Goal: Transaction & Acquisition: Book appointment/travel/reservation

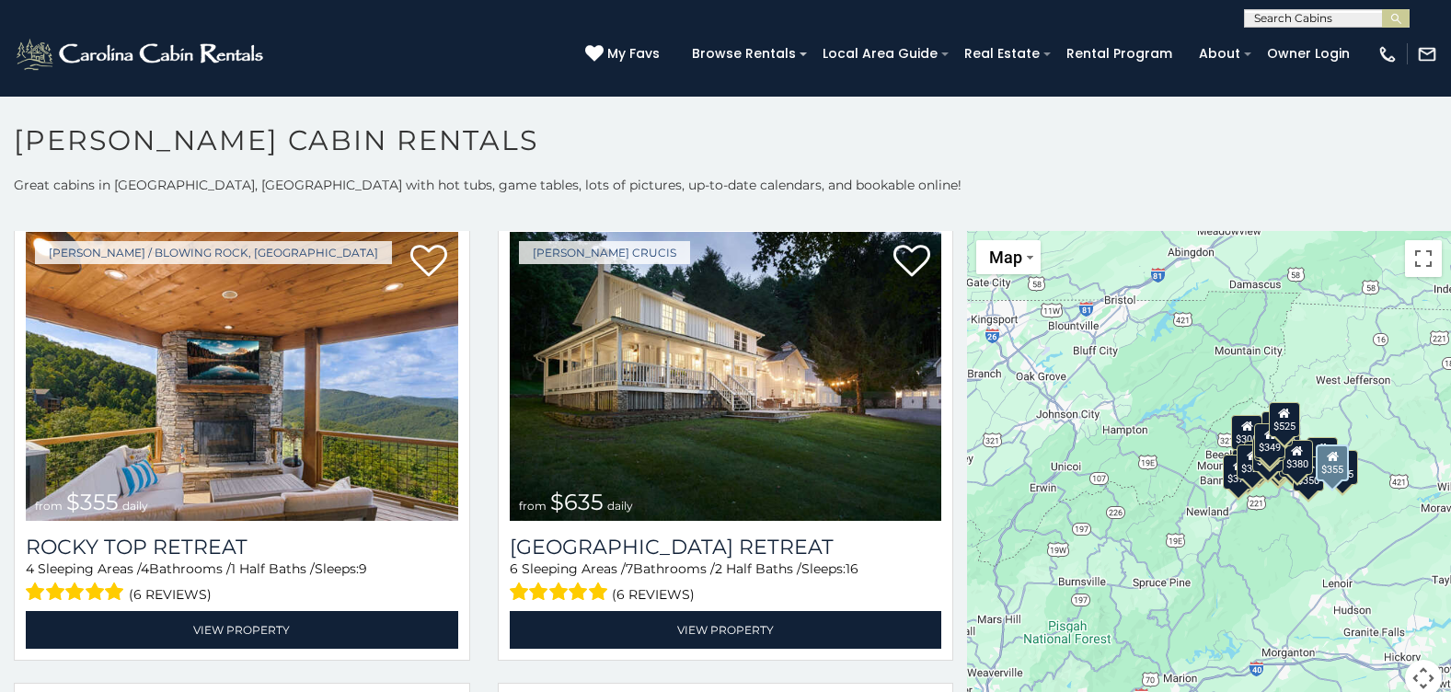
scroll to position [1012, 0]
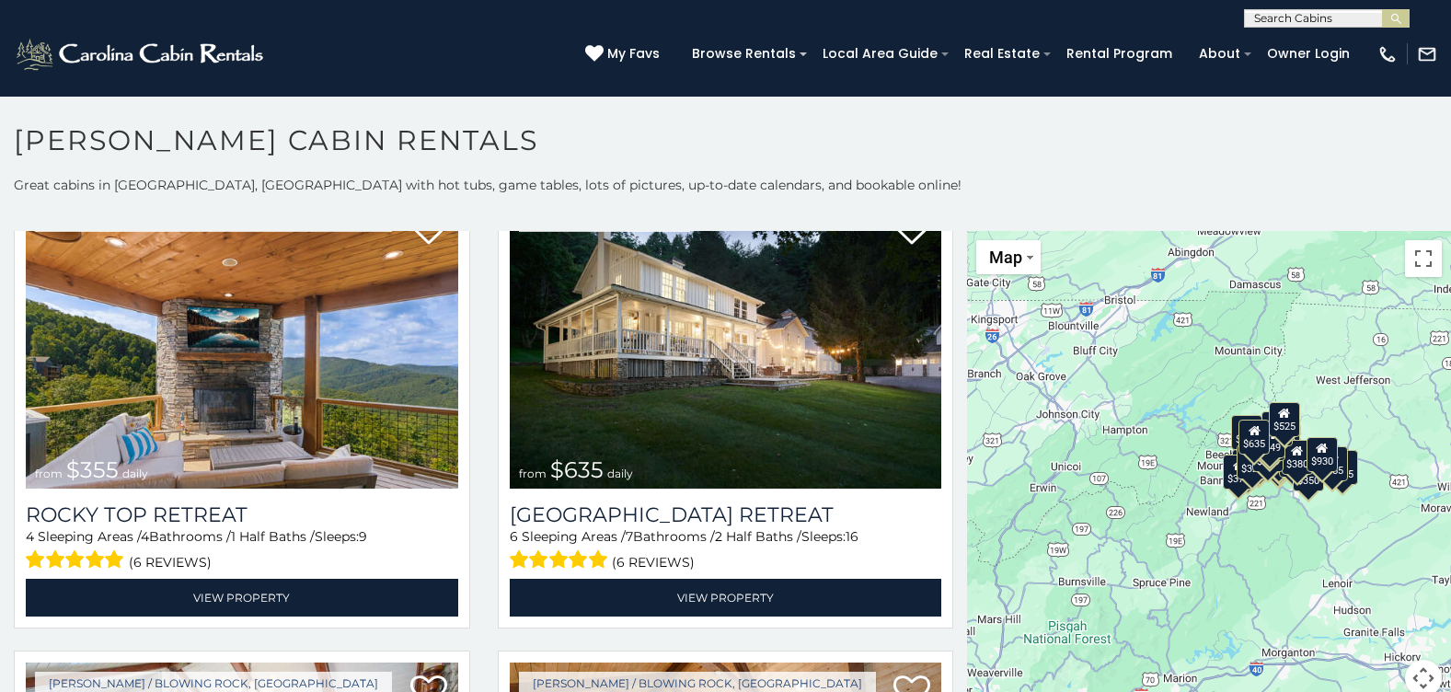
click at [440, 117] on section "**********" at bounding box center [725, 399] width 1451 height 606
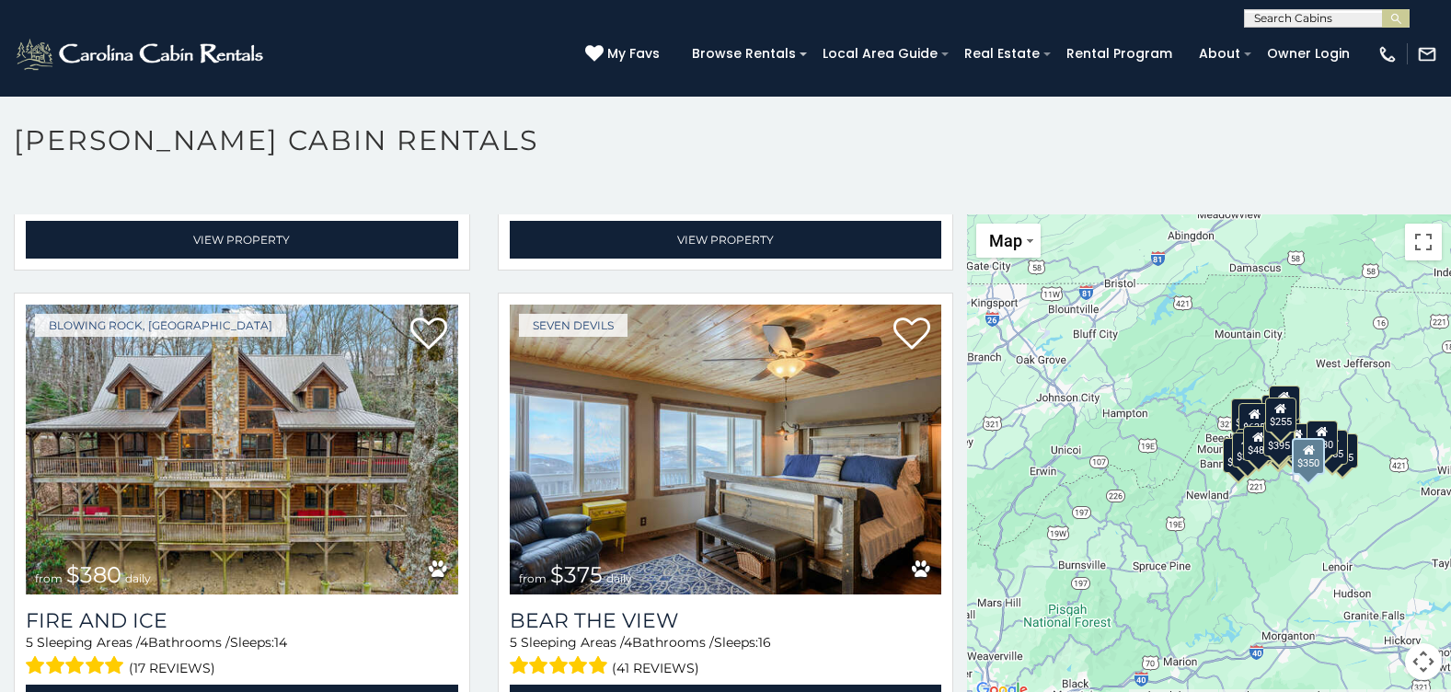
scroll to position [4601, 0]
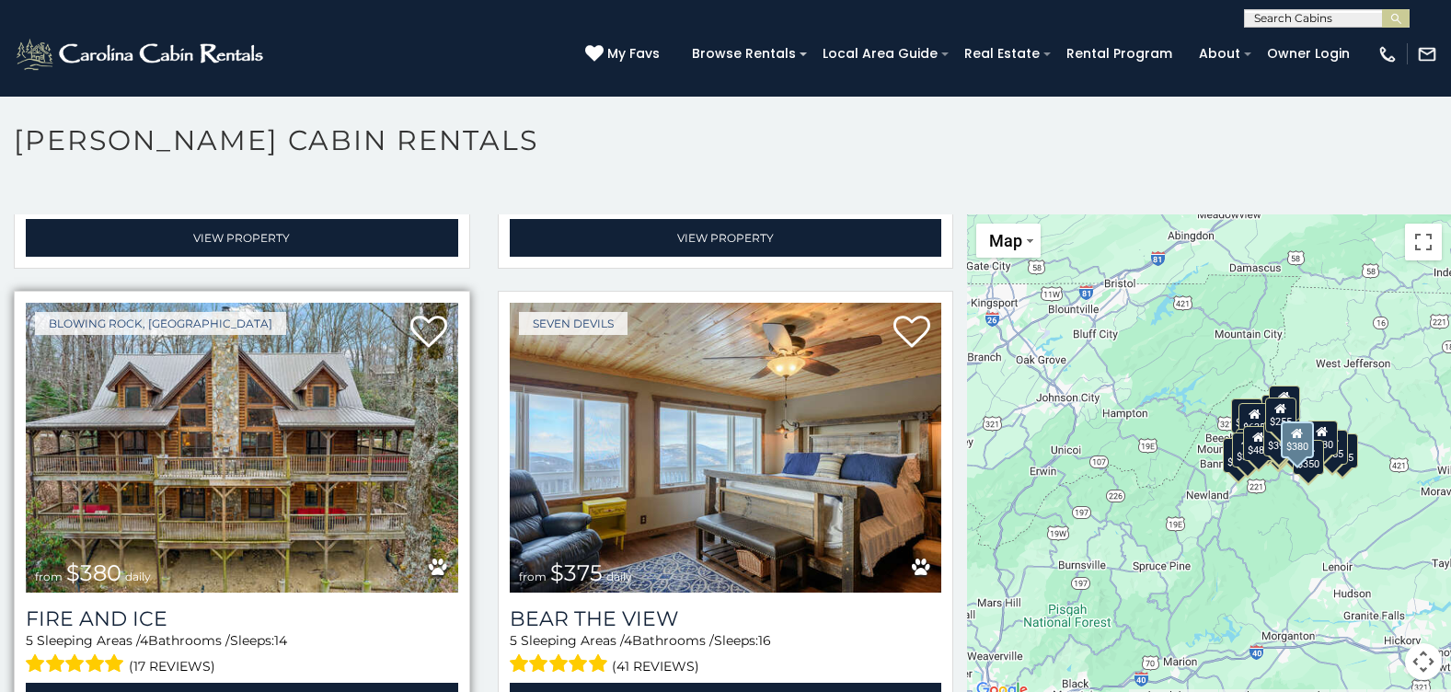
click at [214, 479] on img at bounding box center [242, 448] width 433 height 290
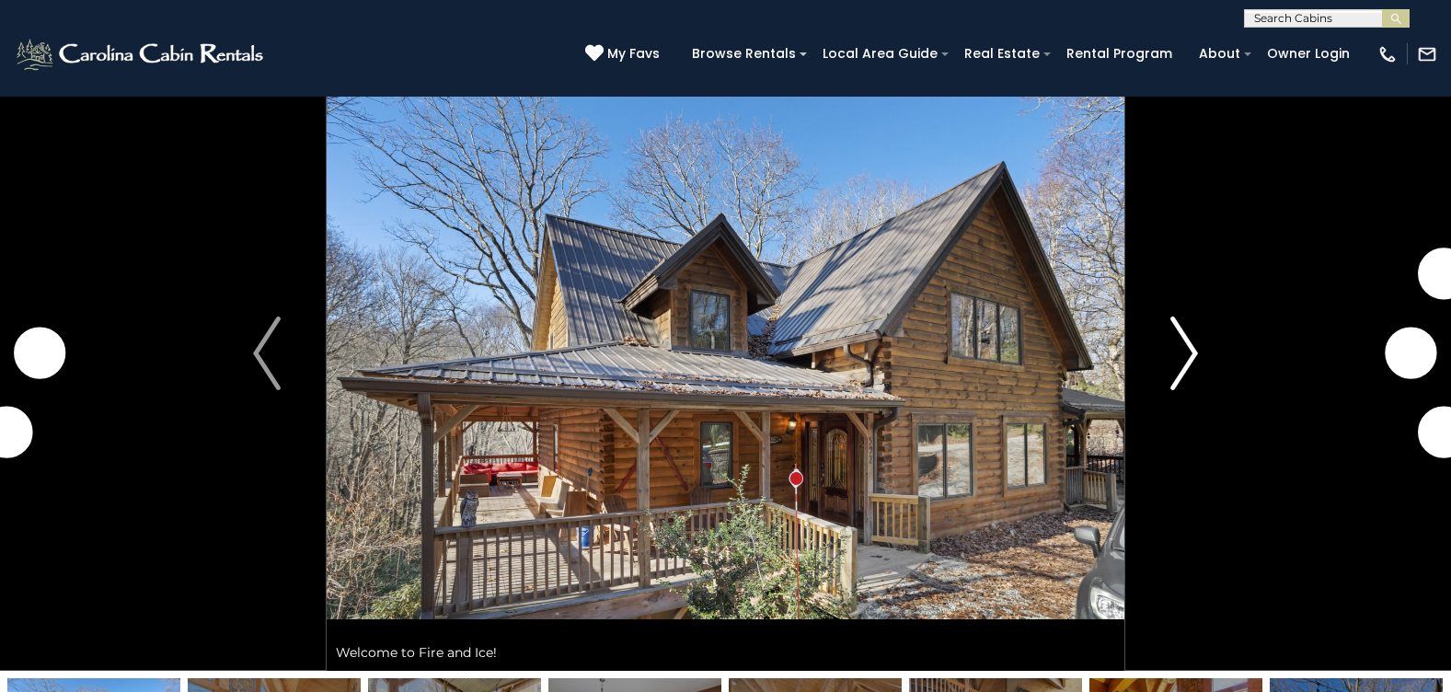
scroll to position [92, 0]
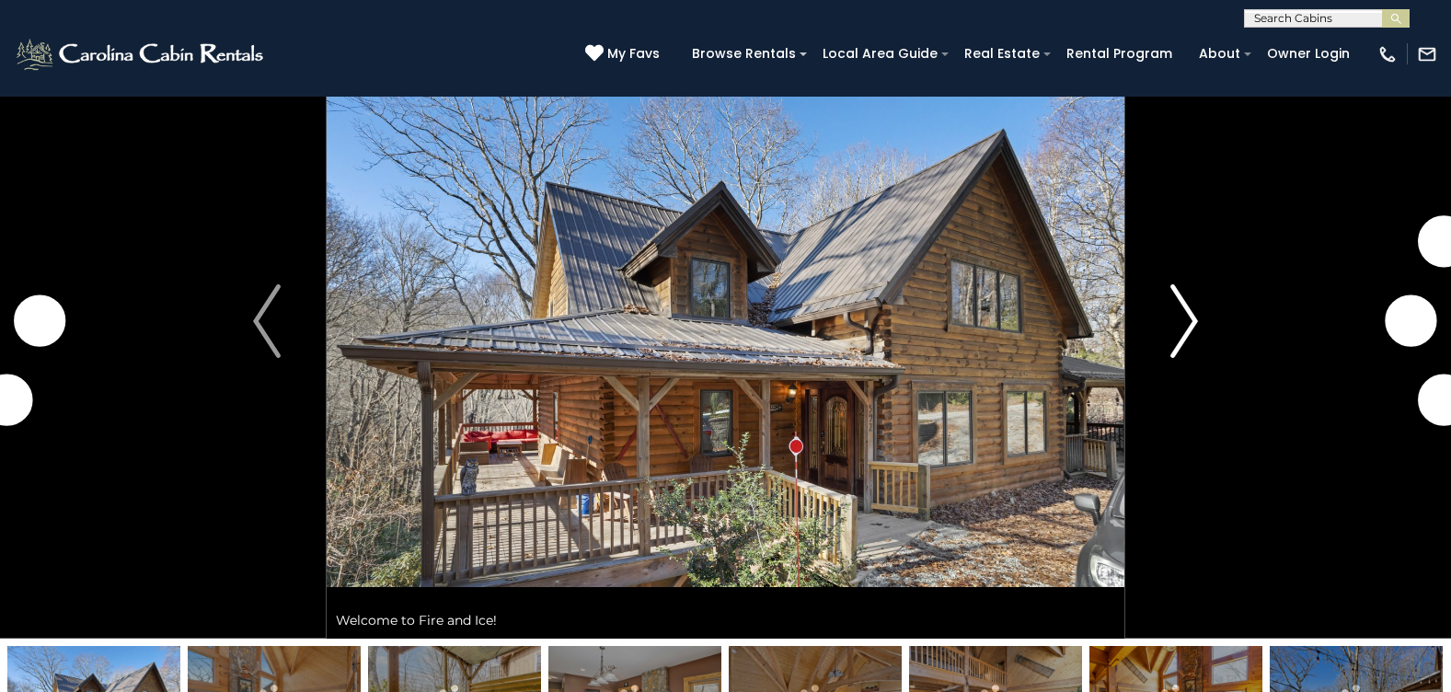
click at [1199, 326] on button "Next" at bounding box center [1185, 321] width 120 height 635
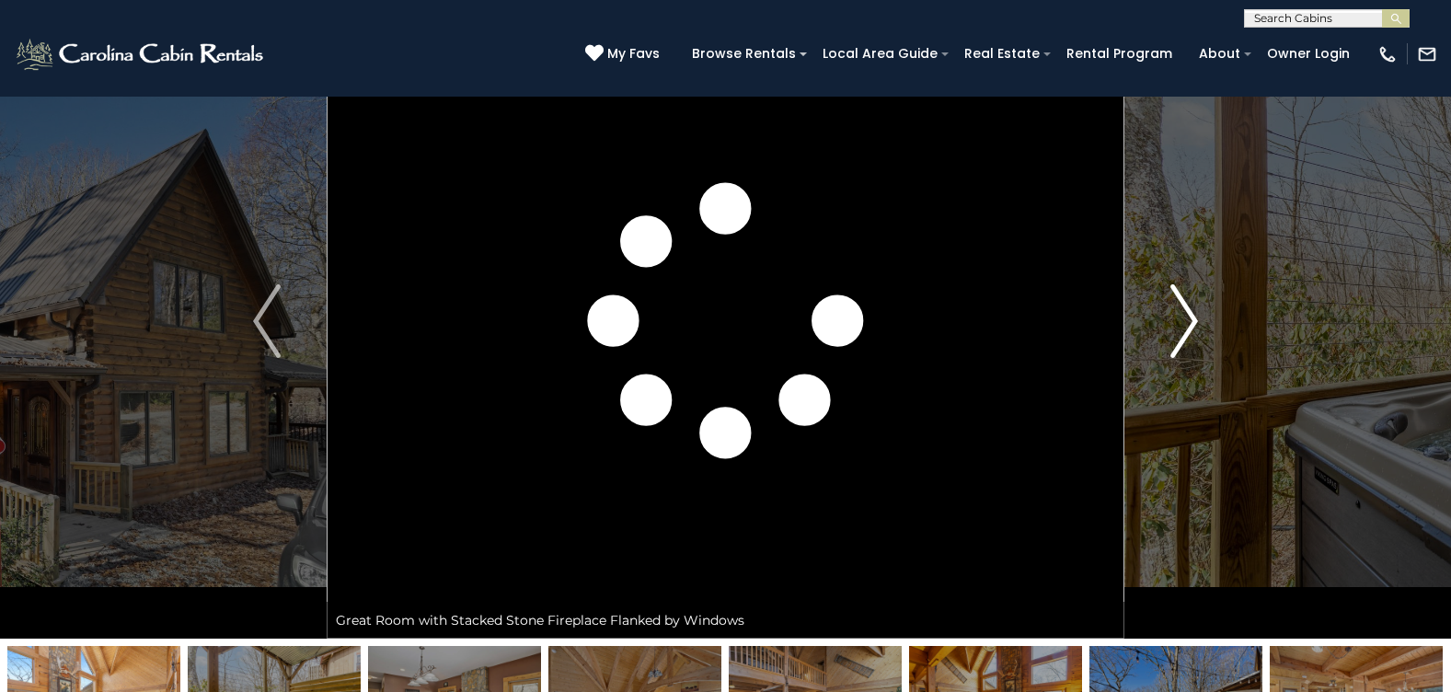
click at [1194, 323] on img "Next" at bounding box center [1185, 321] width 28 height 74
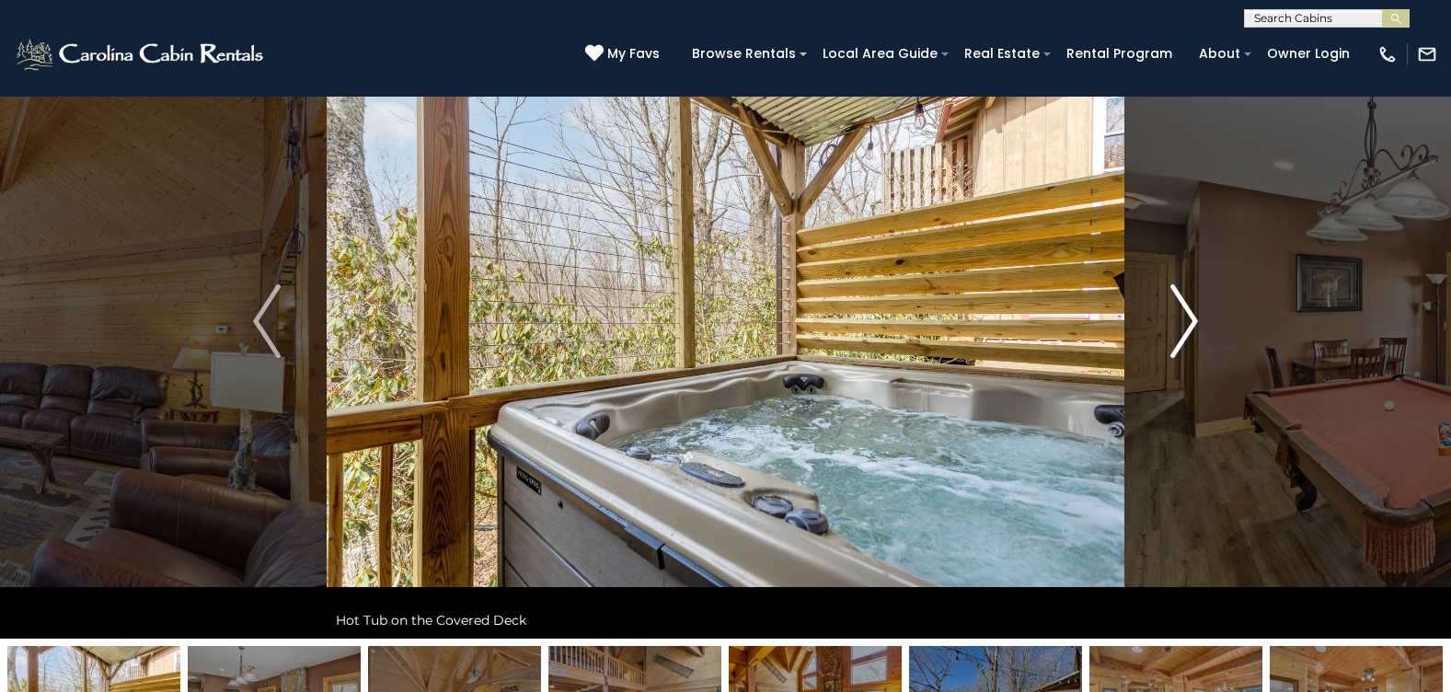
click at [1194, 323] on img "Next" at bounding box center [1185, 321] width 28 height 74
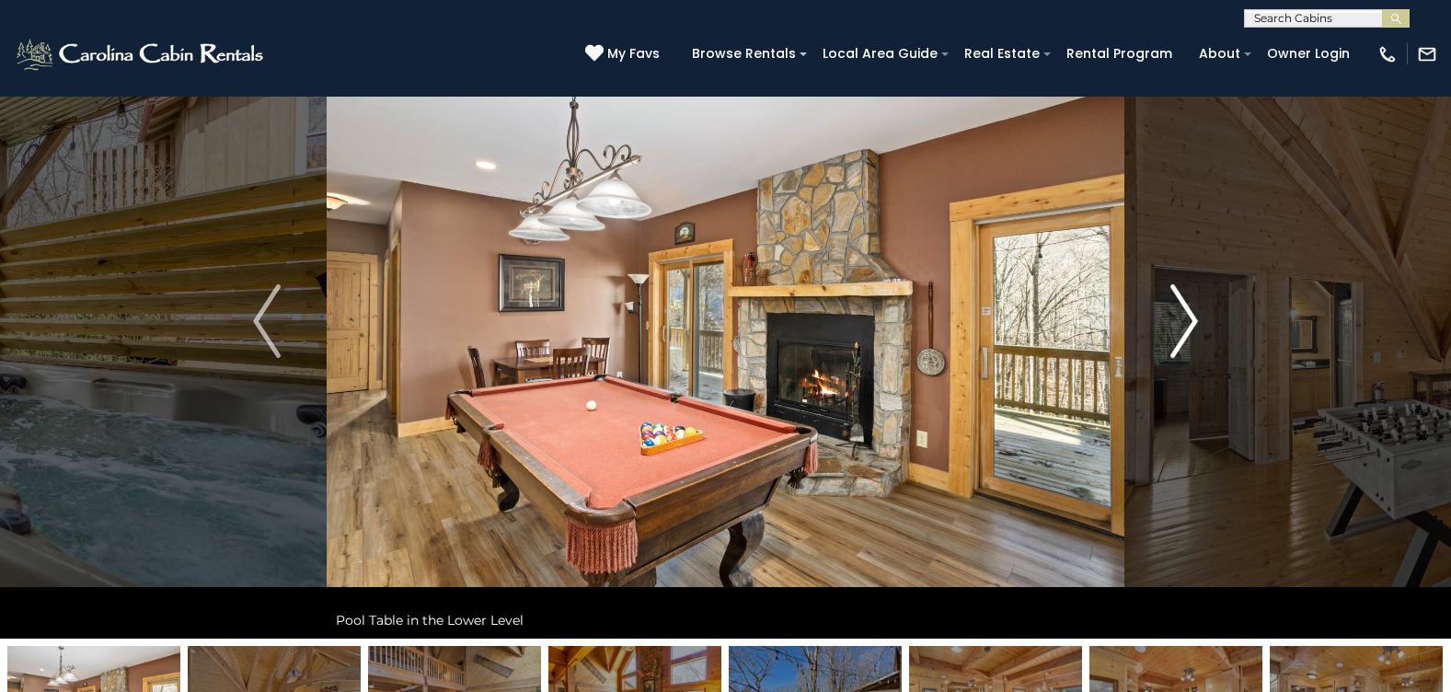
click at [1194, 323] on img "Next" at bounding box center [1185, 321] width 28 height 74
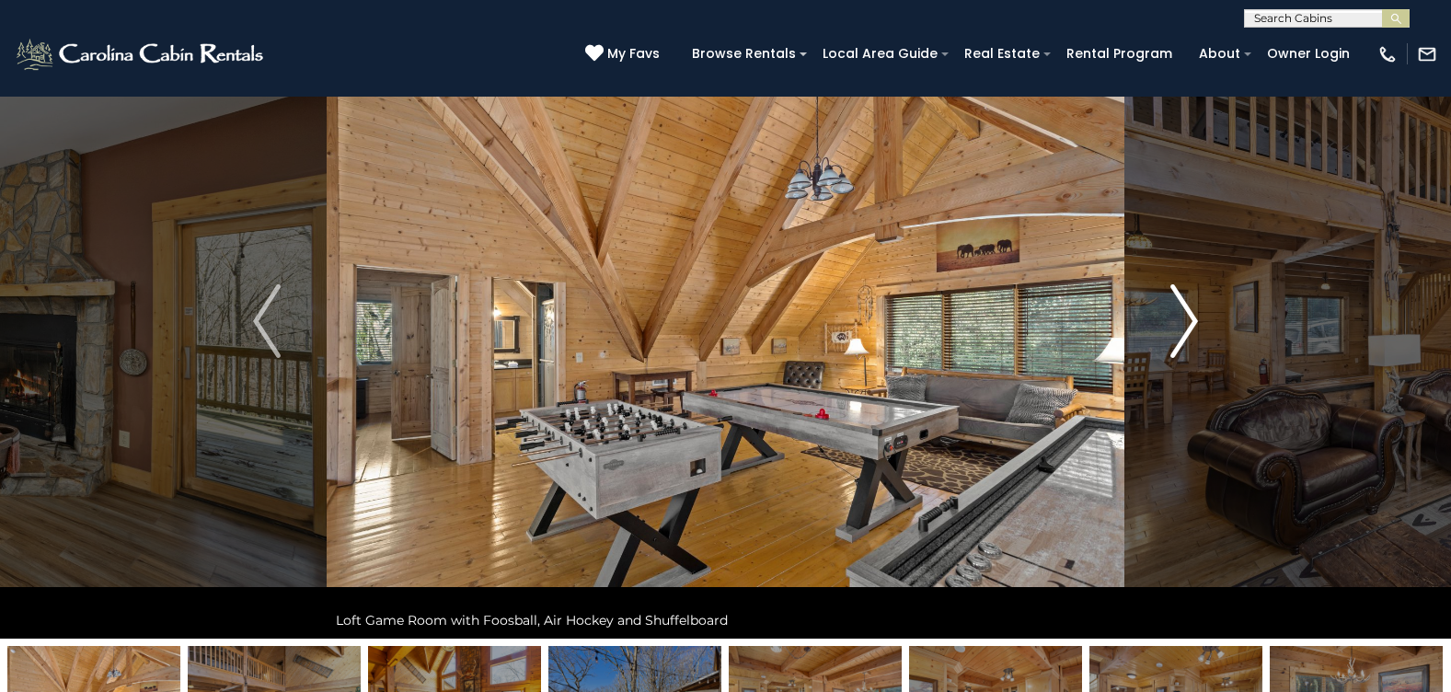
click at [1194, 323] on img "Next" at bounding box center [1185, 321] width 28 height 74
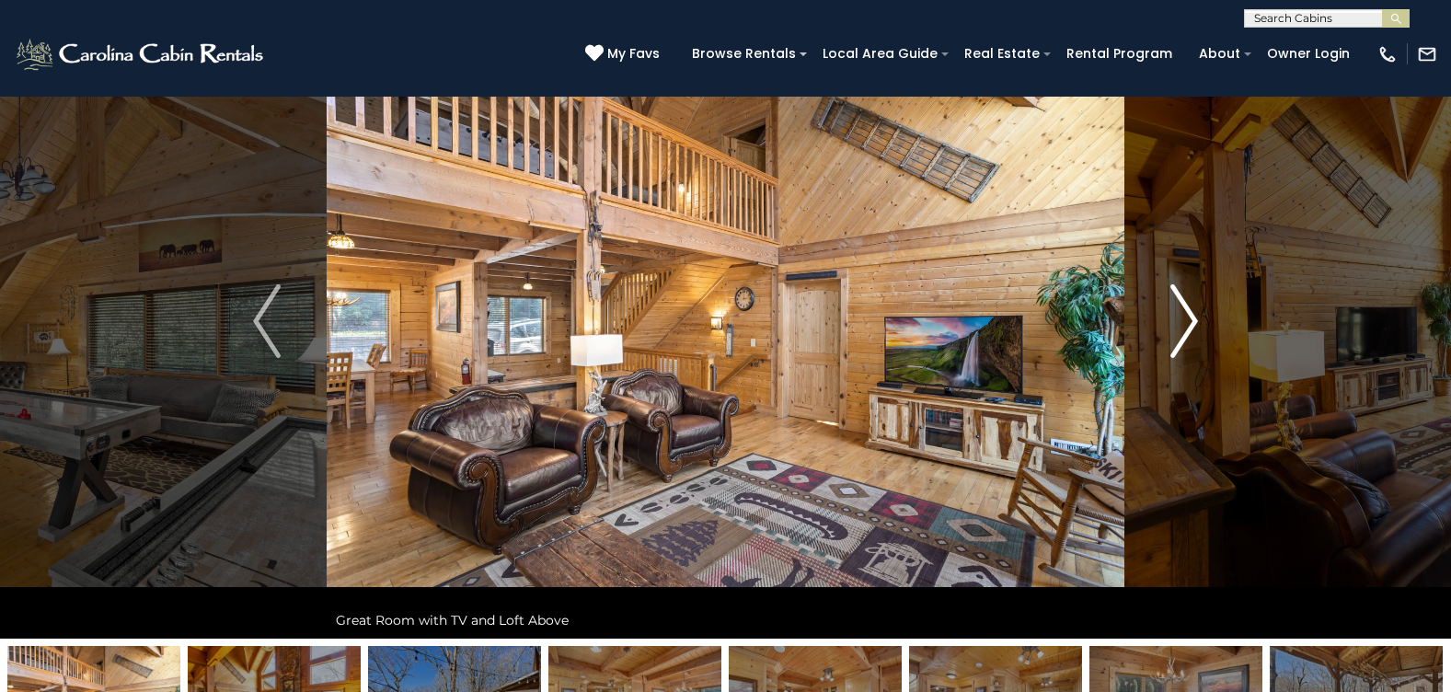
click at [1194, 323] on img "Next" at bounding box center [1185, 321] width 28 height 74
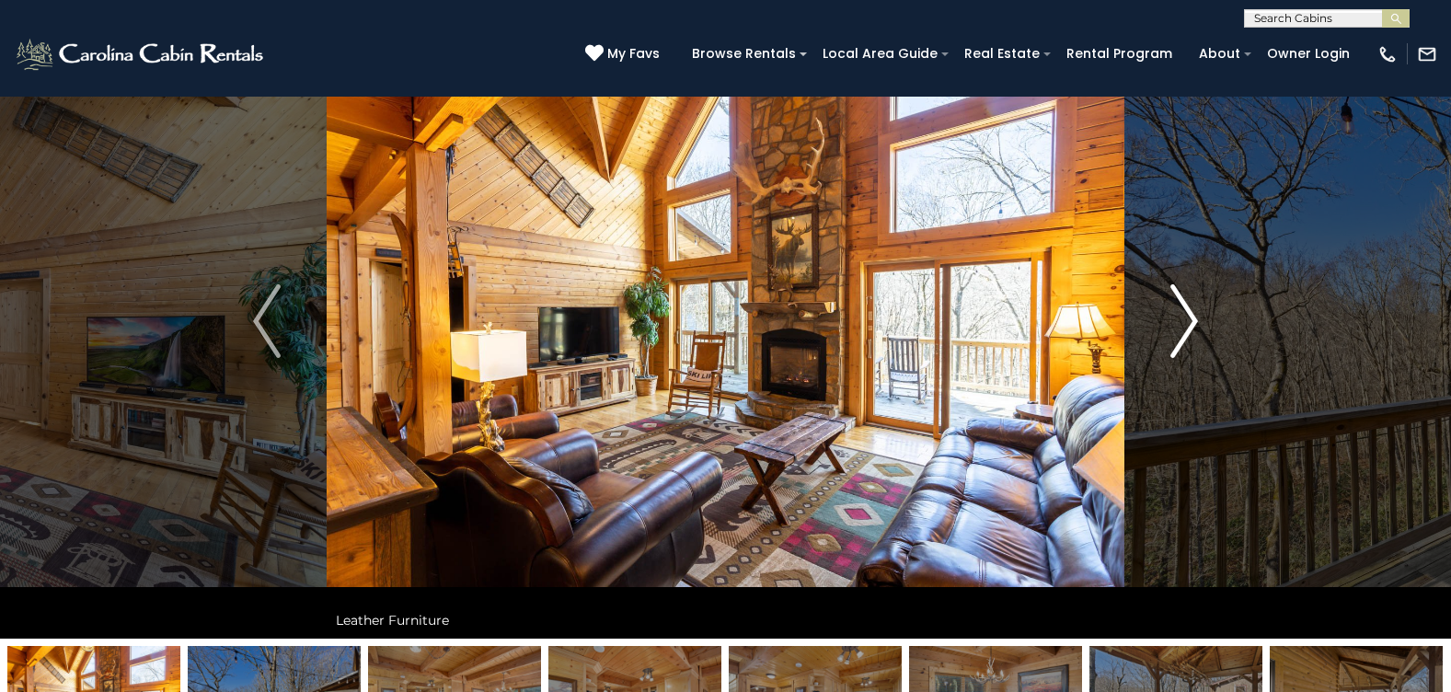
click at [1194, 323] on img "Next" at bounding box center [1185, 321] width 28 height 74
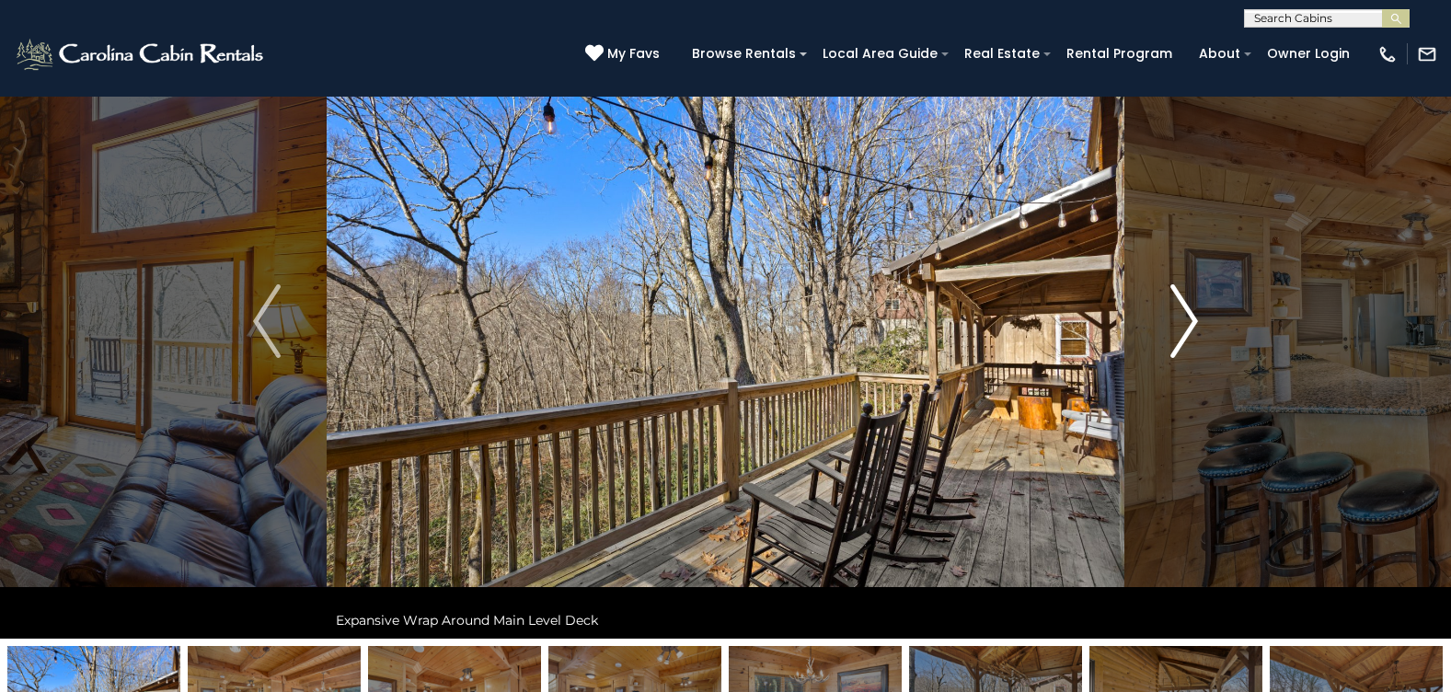
click at [1194, 323] on img "Next" at bounding box center [1185, 321] width 28 height 74
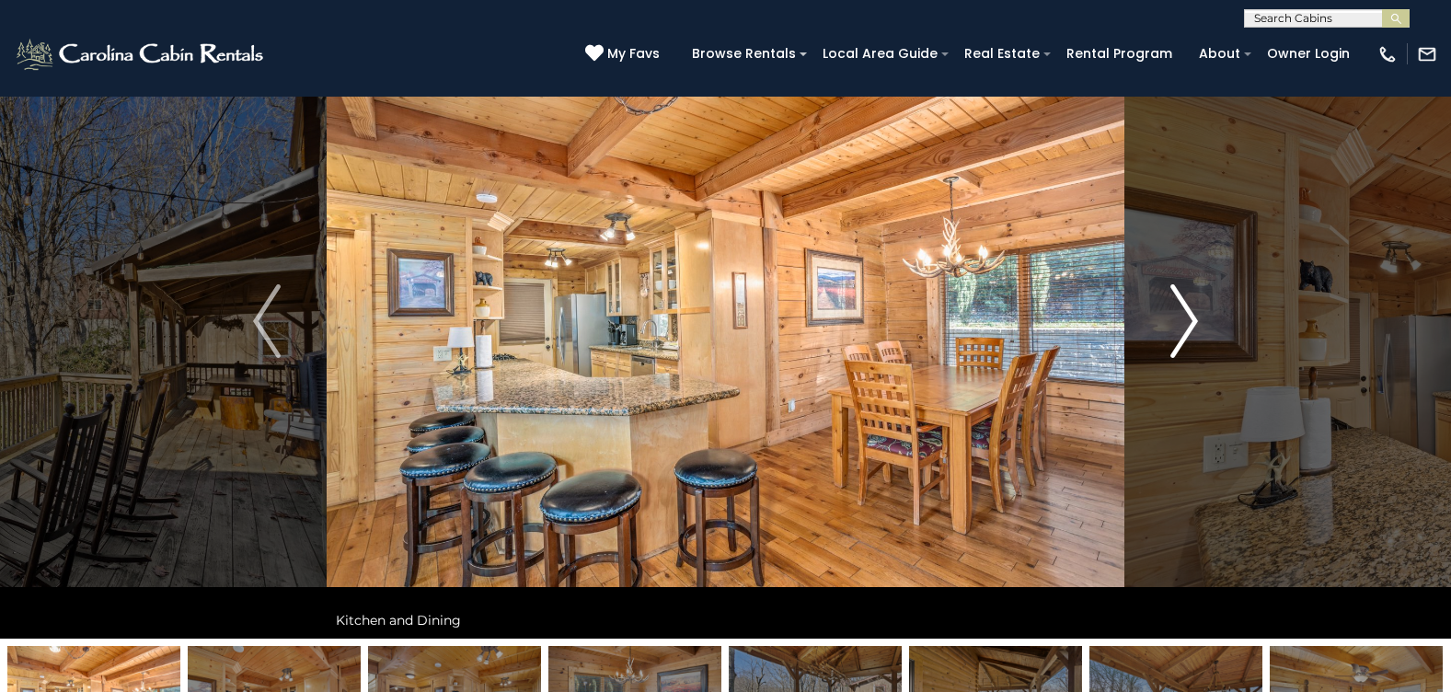
click at [1194, 323] on img "Next" at bounding box center [1185, 321] width 28 height 74
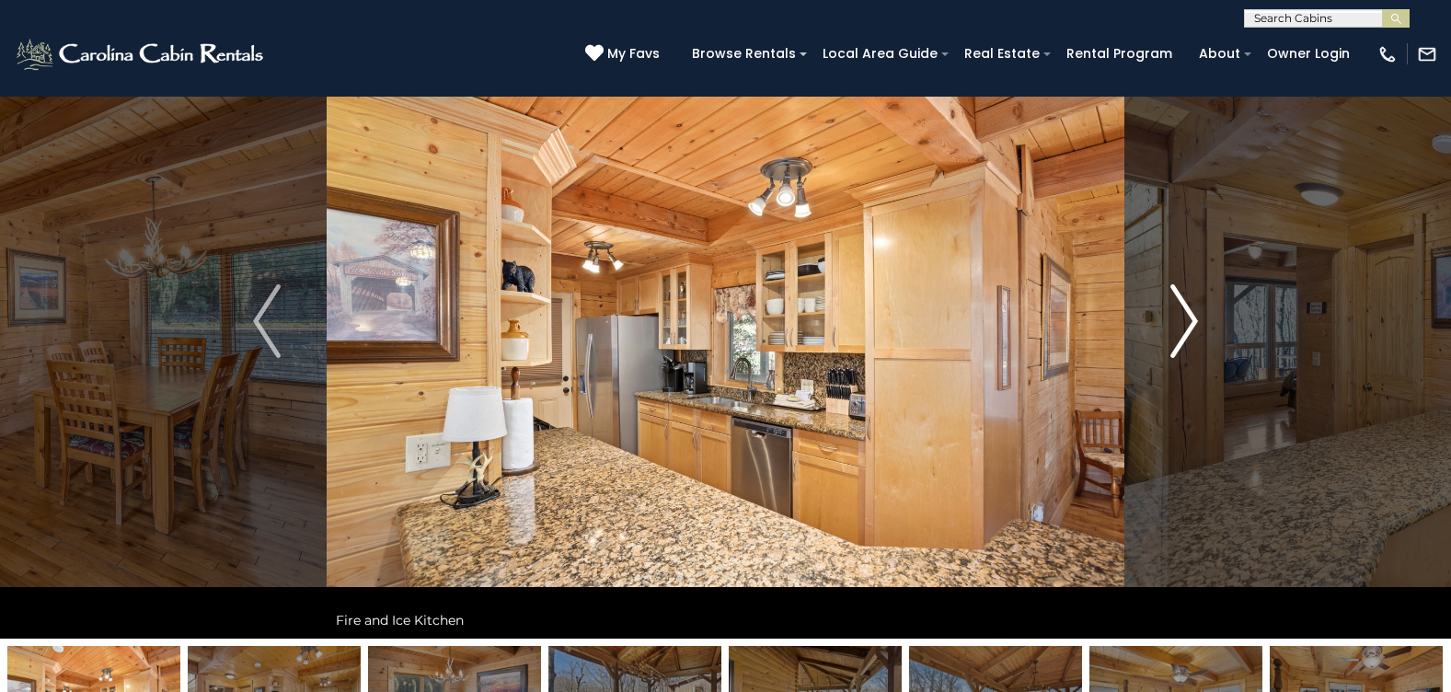
click at [1194, 323] on img "Next" at bounding box center [1185, 321] width 28 height 74
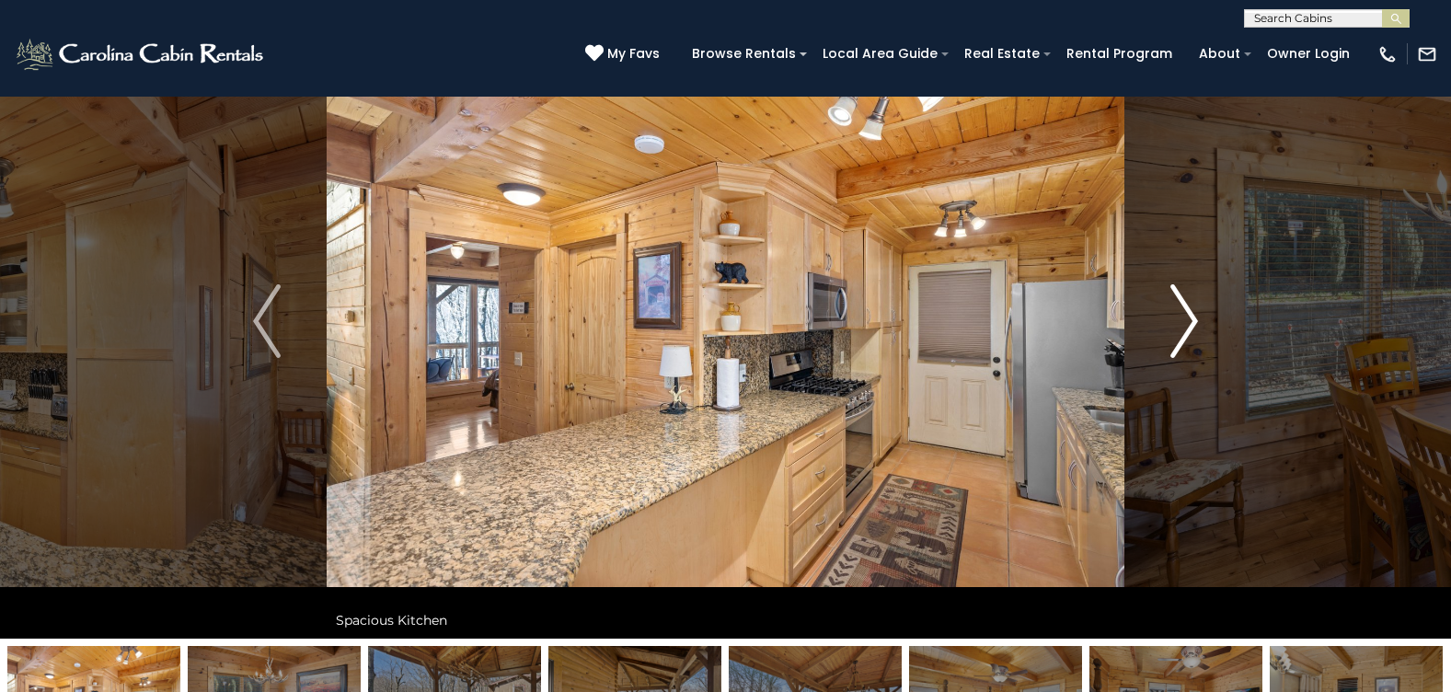
click at [1194, 323] on img "Next" at bounding box center [1185, 321] width 28 height 74
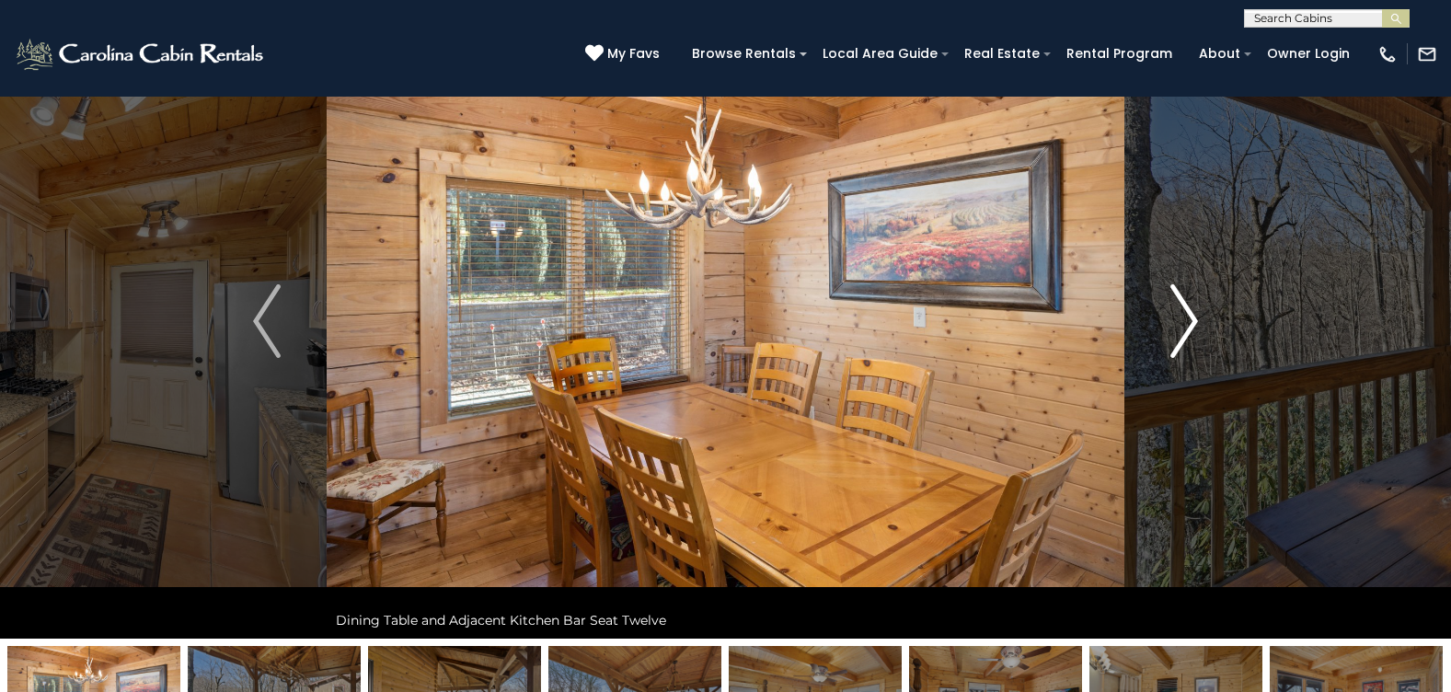
click at [1194, 323] on img "Next" at bounding box center [1185, 321] width 28 height 74
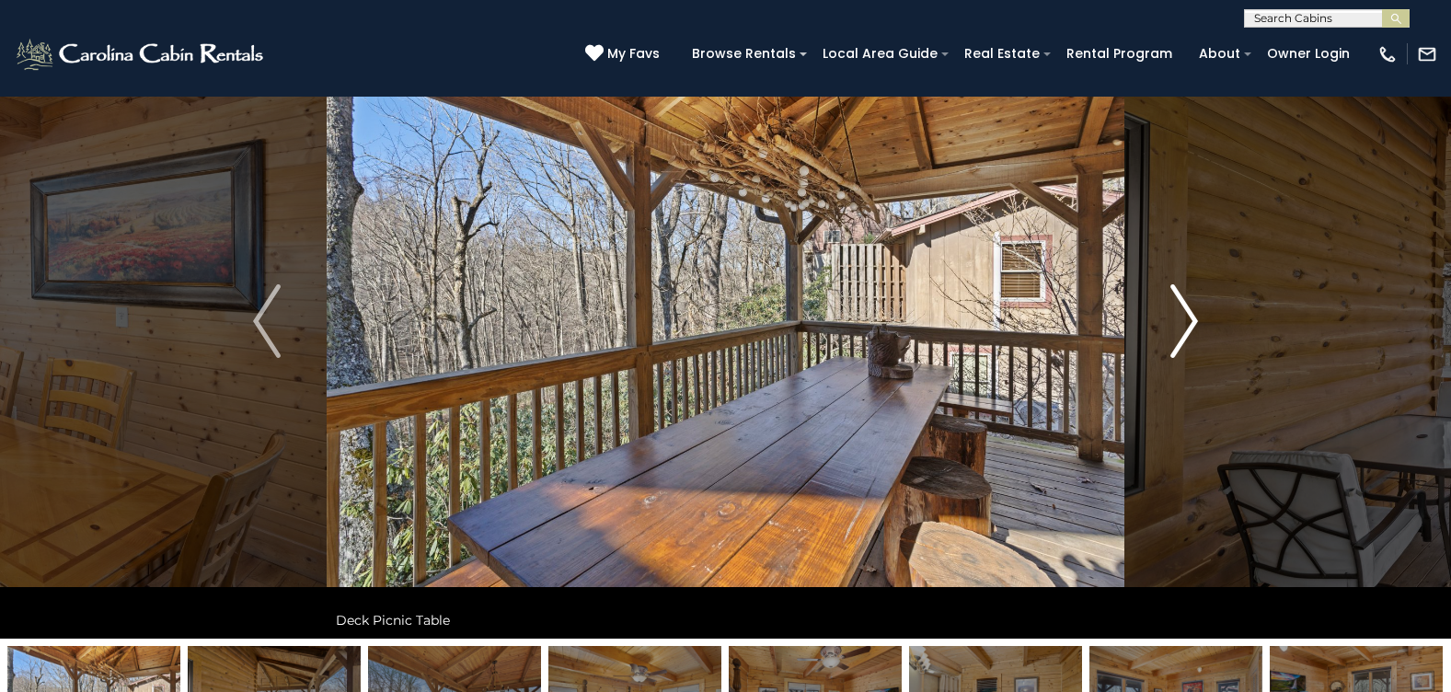
click at [1194, 323] on img "Next" at bounding box center [1185, 321] width 28 height 74
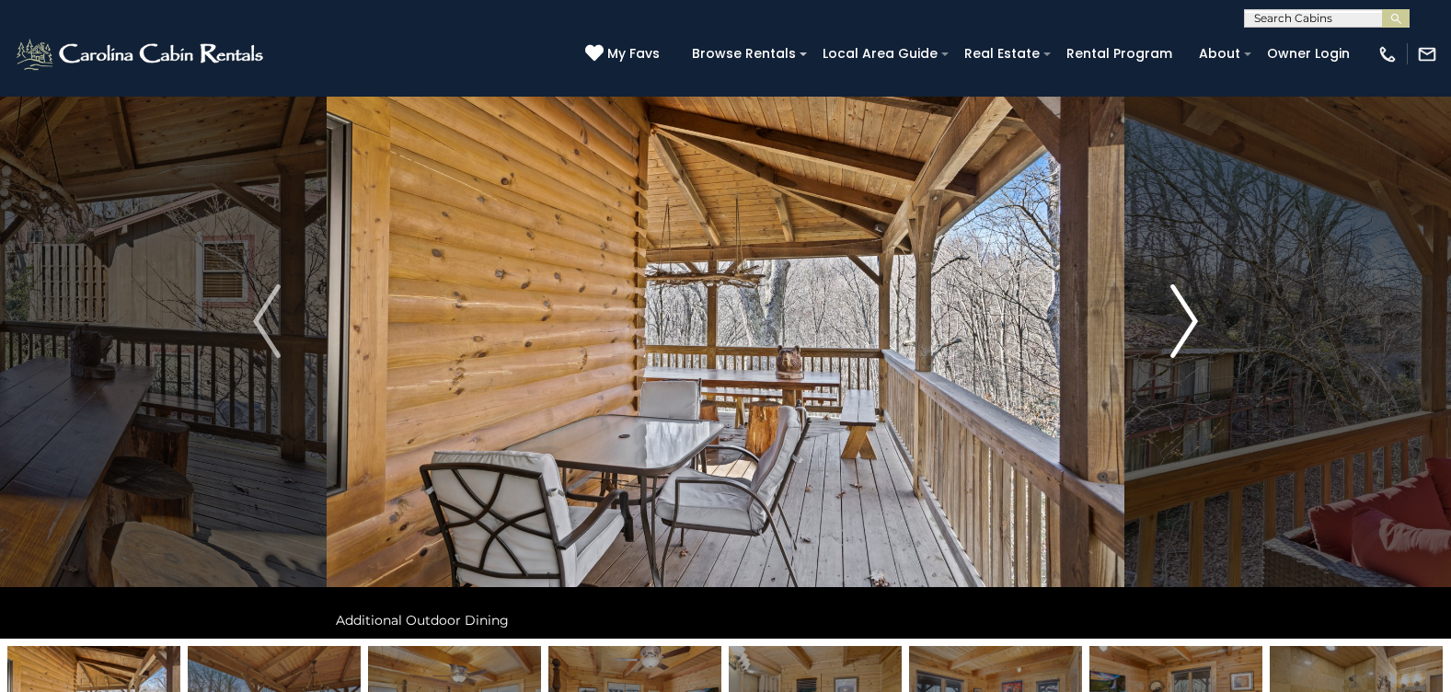
click at [1194, 323] on img "Next" at bounding box center [1185, 321] width 28 height 74
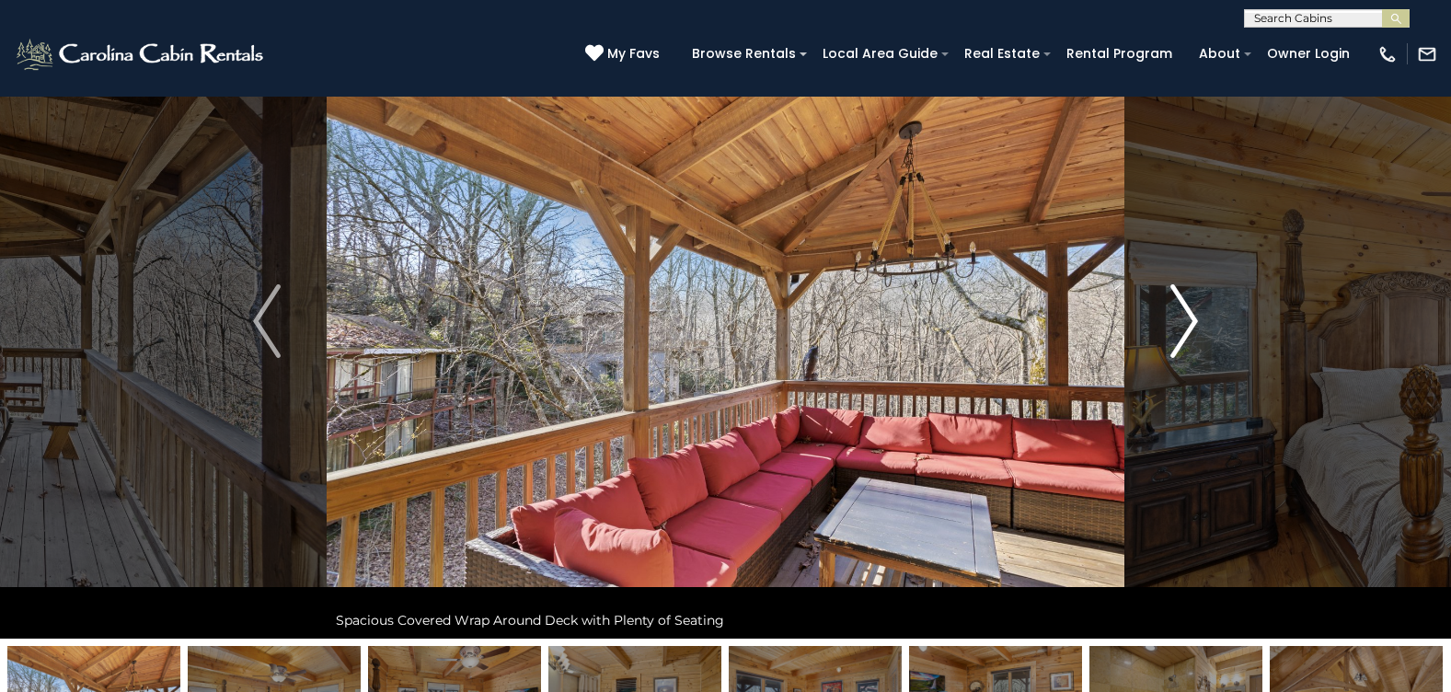
click at [1194, 323] on img "Next" at bounding box center [1185, 321] width 28 height 74
